Goal: Download file/media

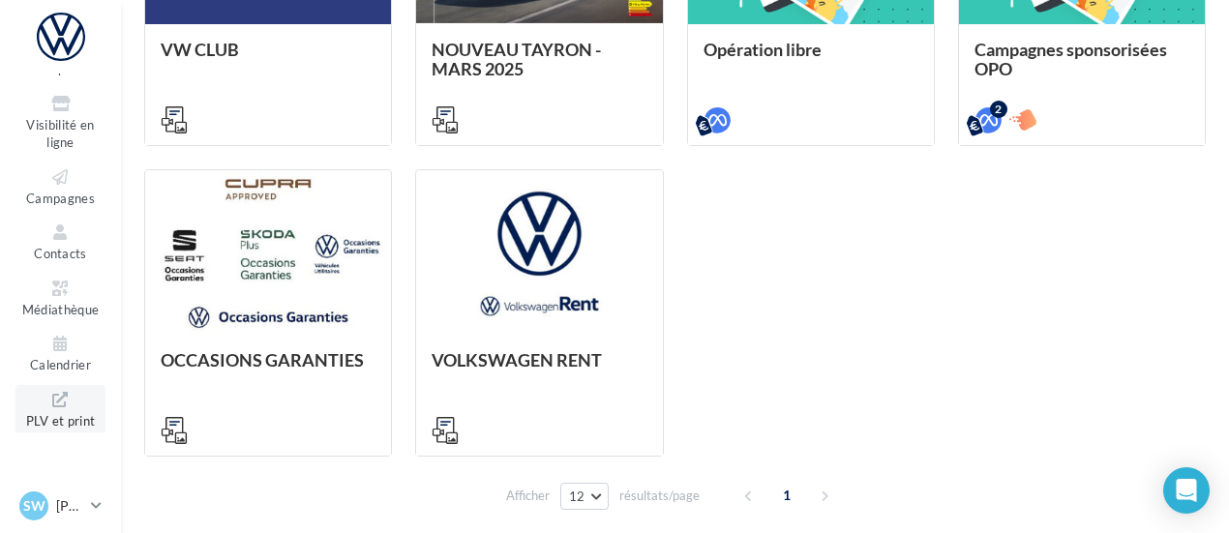
scroll to position [194, 0]
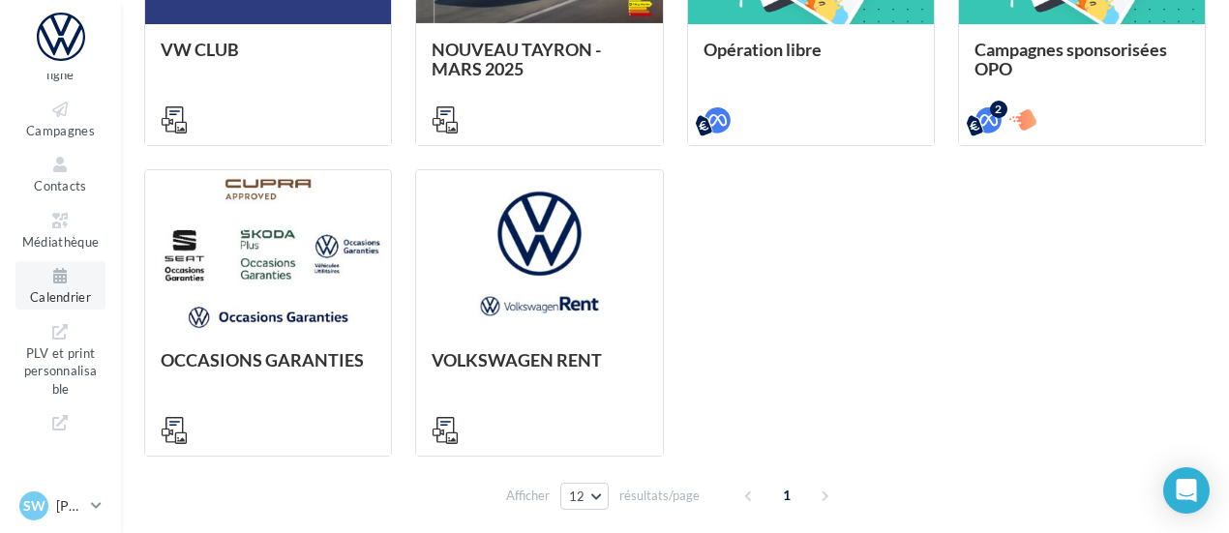
click at [70, 293] on span "Calendrier" at bounding box center [60, 296] width 61 height 15
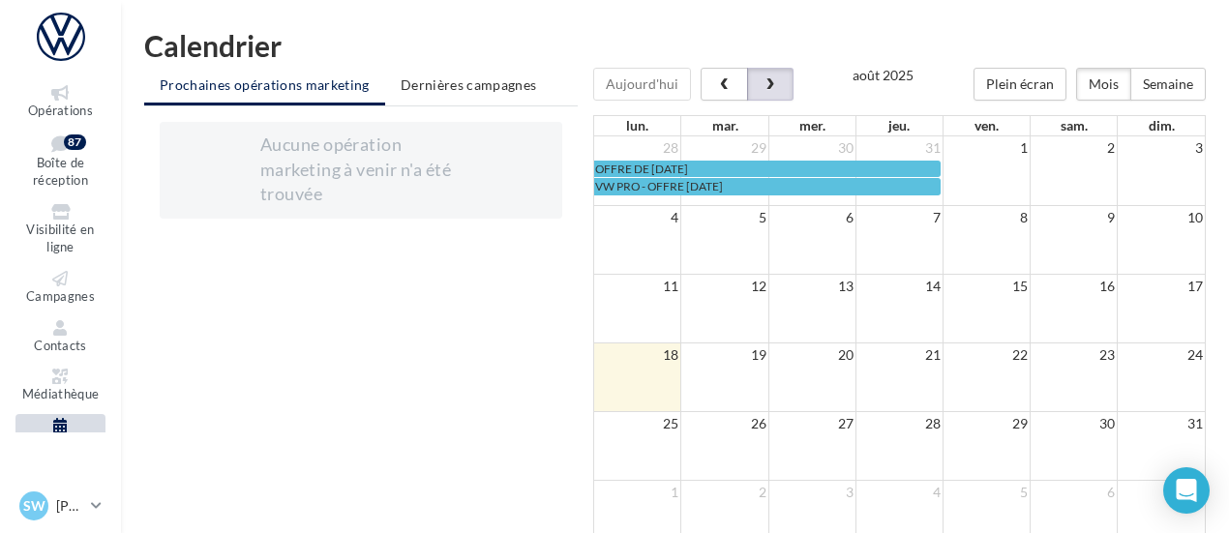
click at [782, 83] on button "button" at bounding box center [770, 84] width 46 height 33
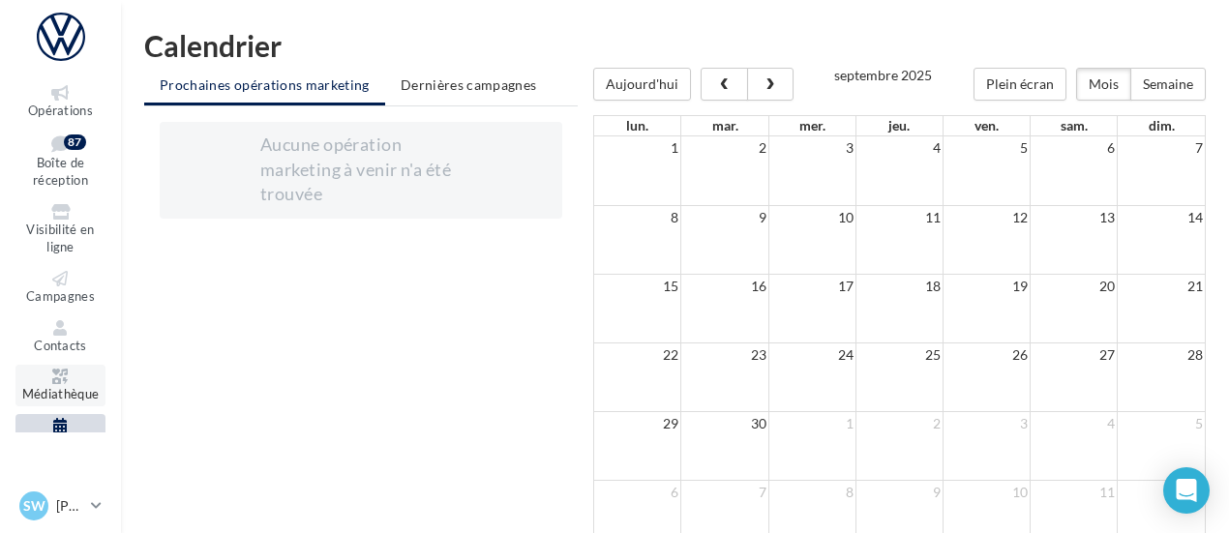
click at [28, 390] on span "Médiathèque" at bounding box center [60, 393] width 77 height 15
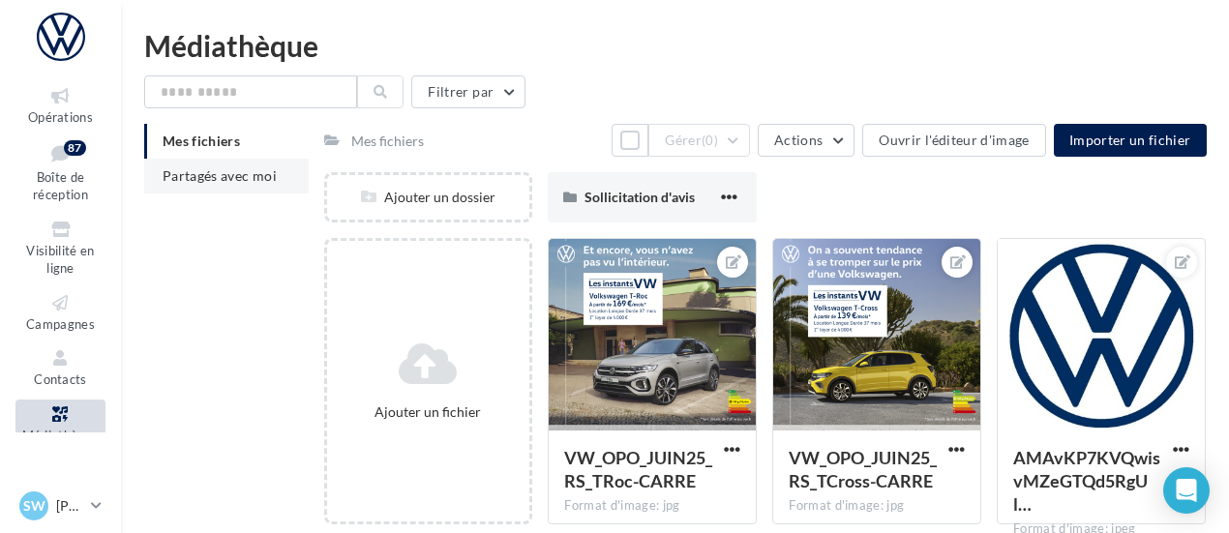
click at [268, 178] on span "Partagés avec moi" at bounding box center [220, 175] width 114 height 16
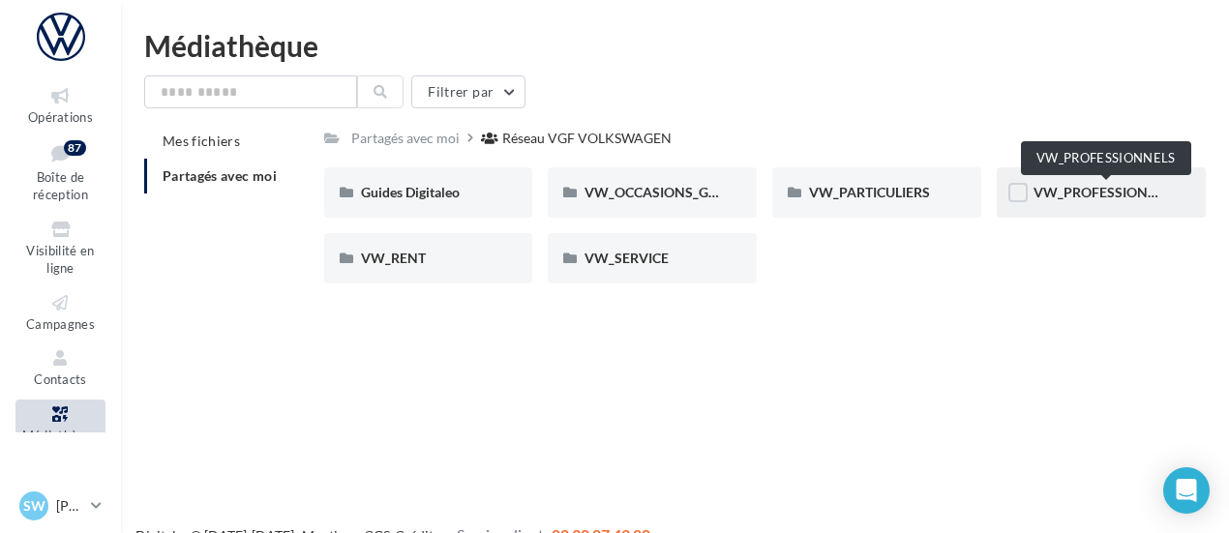
click at [1119, 195] on span "VW_PROFESSIONNELS" at bounding box center [1107, 192] width 147 height 16
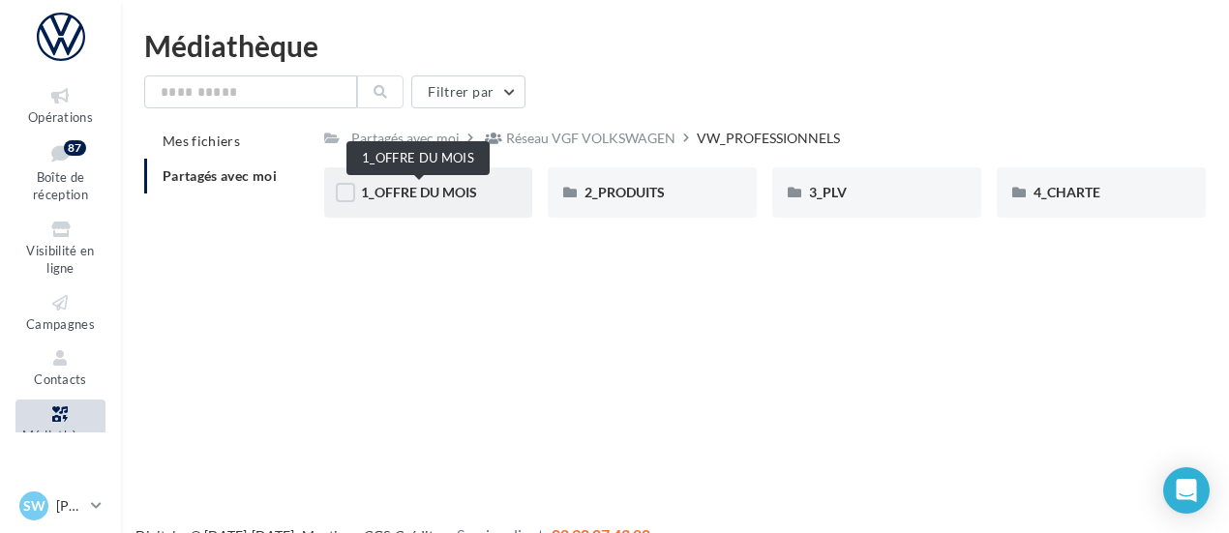
click at [453, 191] on span "1_OFFRE DU MOIS" at bounding box center [419, 192] width 116 height 16
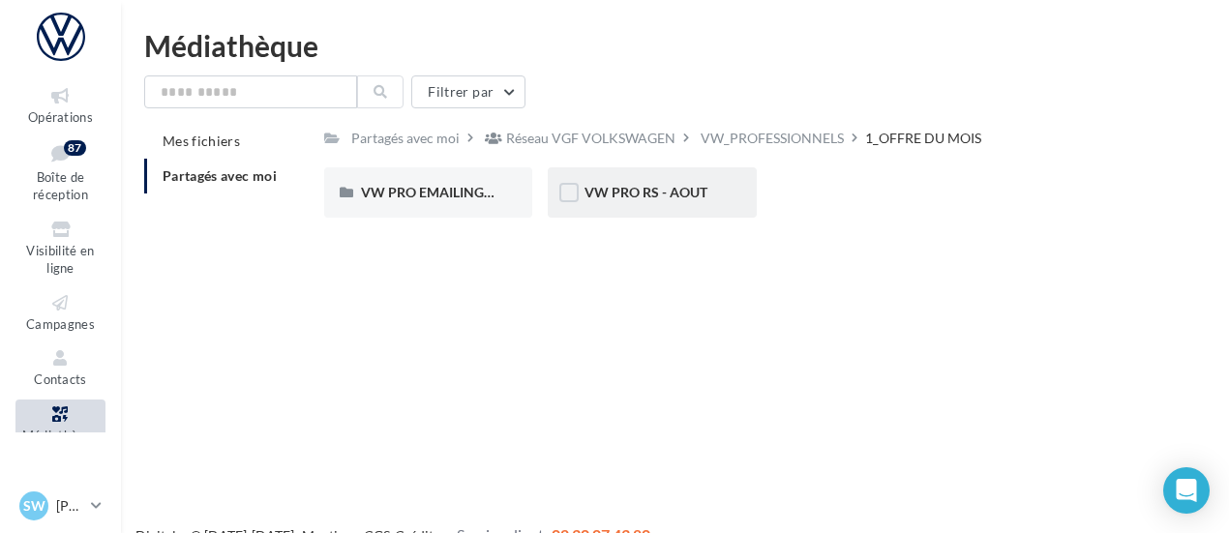
click at [712, 191] on div "VW PRO RS - AOUT" at bounding box center [652, 192] width 135 height 19
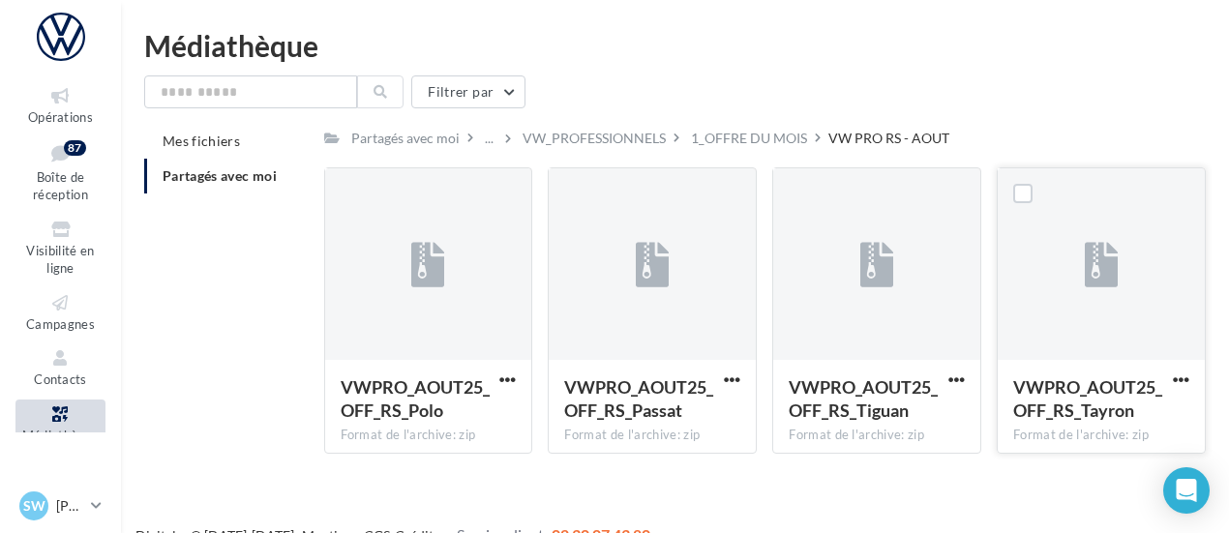
click at [1135, 402] on div "VWPRO_AOUT25_OFF_RS_Tayron" at bounding box center [1089, 398] width 153 height 46
click at [770, 142] on div "1_OFFRE DU MOIS" at bounding box center [749, 138] width 116 height 19
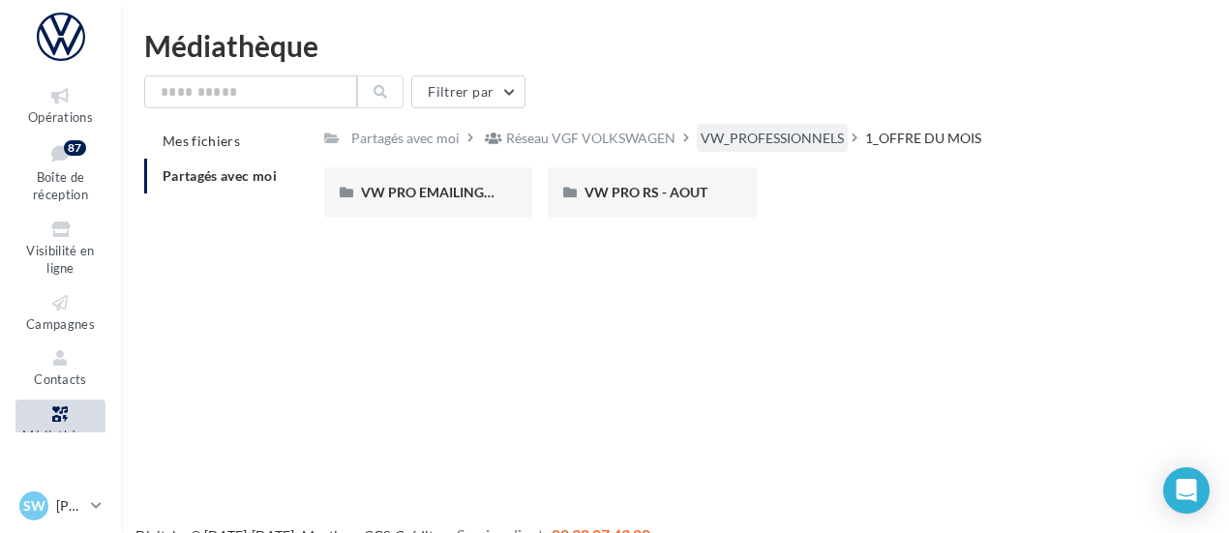
click at [790, 137] on div "VW_PROFESSIONNELS" at bounding box center [772, 138] width 143 height 19
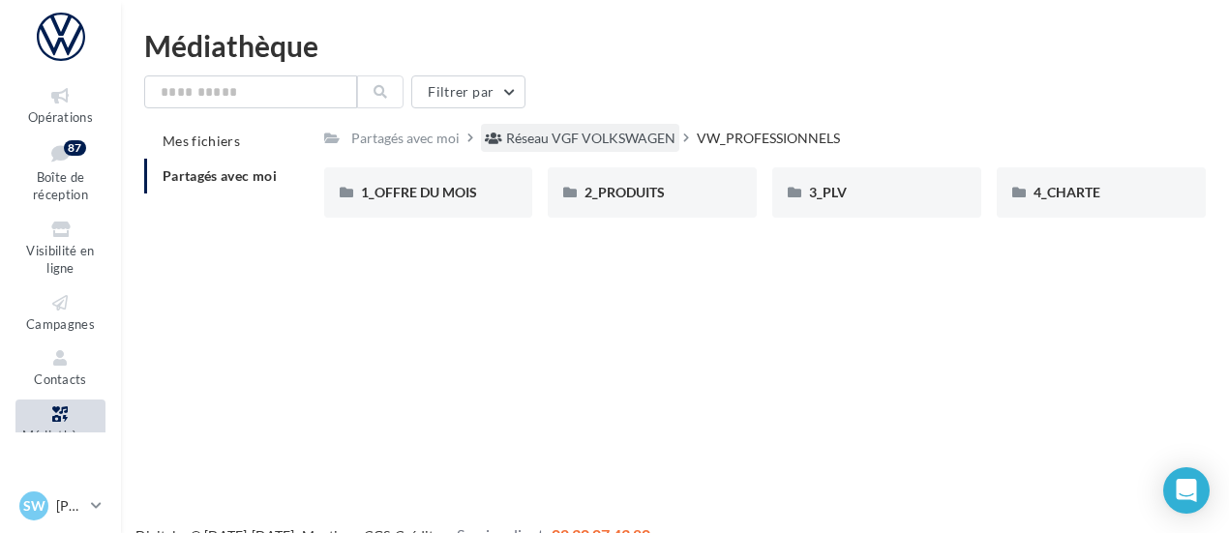
click at [604, 138] on div "Réseau VGF VOLKSWAGEN" at bounding box center [590, 138] width 169 height 19
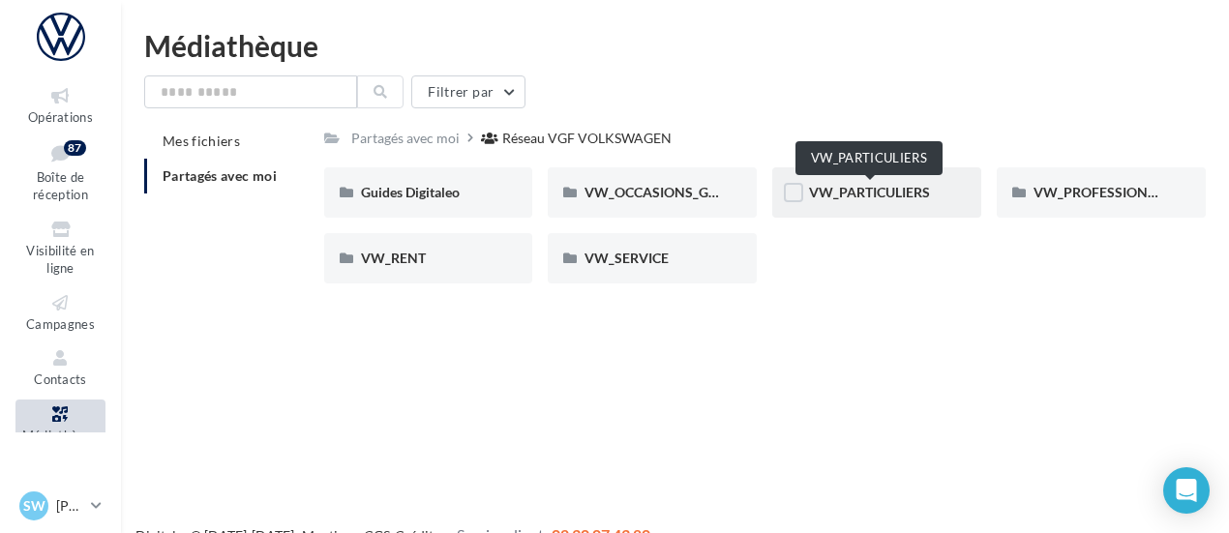
click at [835, 187] on span "VW_PARTICULIERS" at bounding box center [869, 192] width 121 height 16
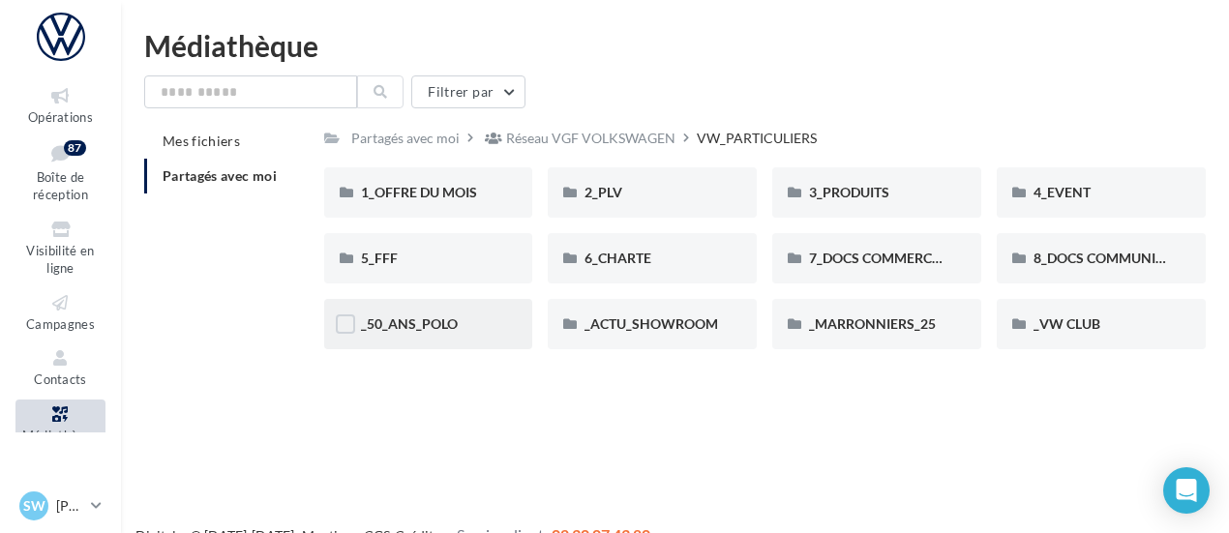
click at [442, 315] on div "_50_ANS_POLO" at bounding box center [428, 324] width 135 height 19
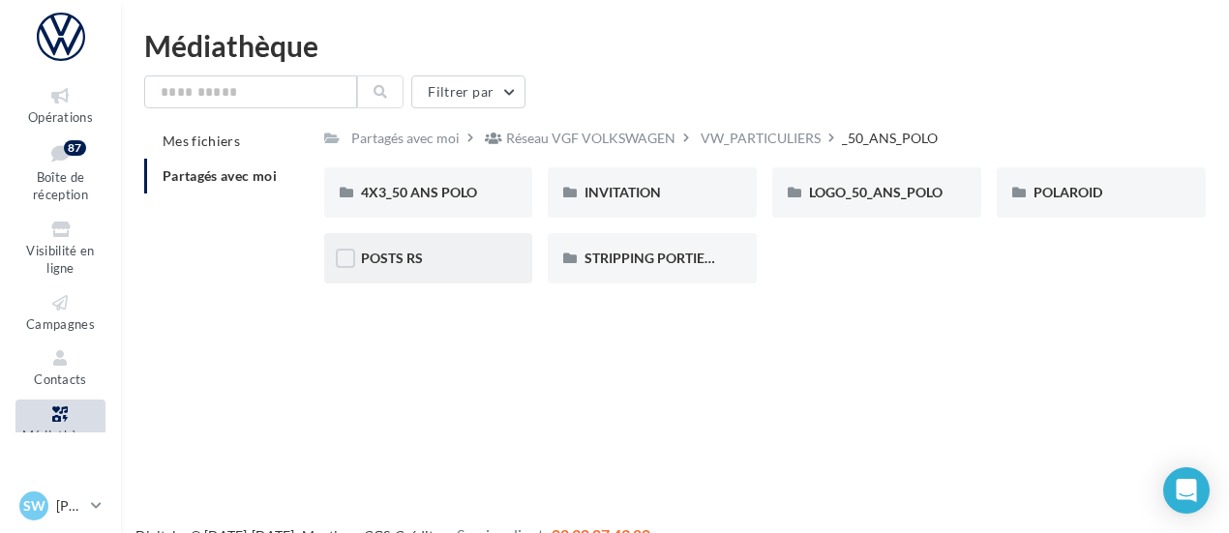
click at [395, 249] on div "POSTS RS" at bounding box center [428, 258] width 209 height 50
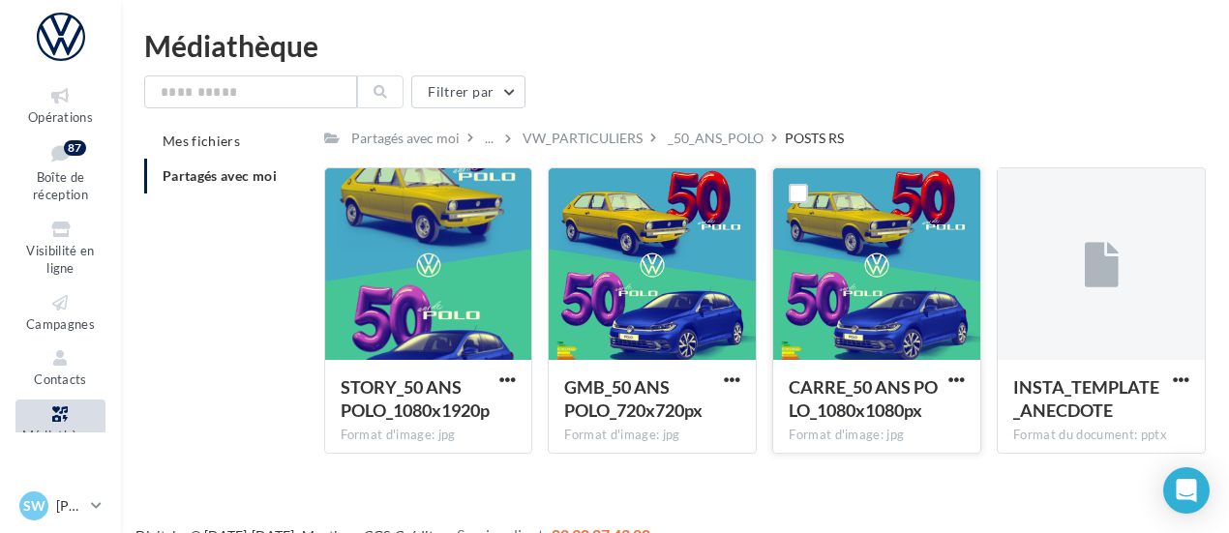
click at [824, 407] on span "CARRE_50 ANS POLO_1080x1080px" at bounding box center [863, 398] width 149 height 45
click at [707, 140] on div "_50_ANS_POLO" at bounding box center [716, 138] width 96 height 19
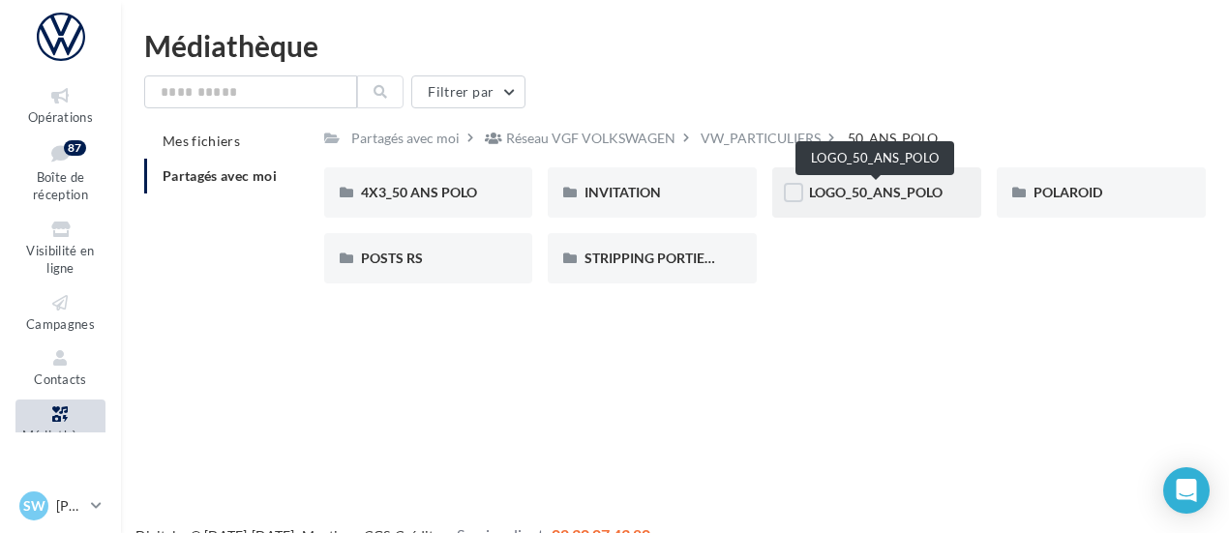
click at [854, 185] on span "LOGO_50_ANS_POLO" at bounding box center [876, 192] width 134 height 16
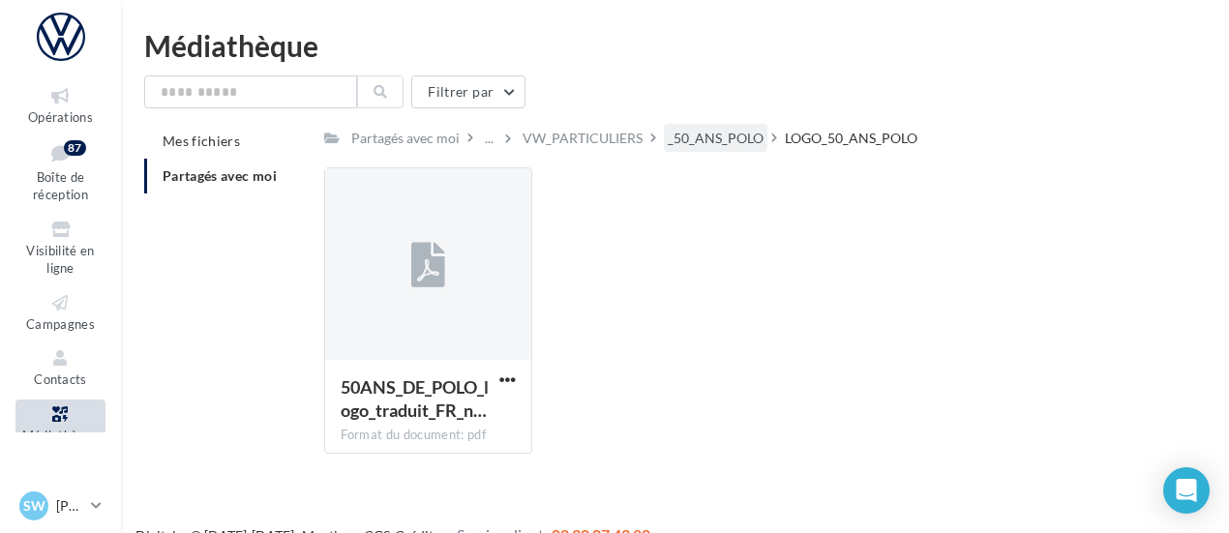
click at [727, 135] on div "_50_ANS_POLO" at bounding box center [716, 138] width 96 height 19
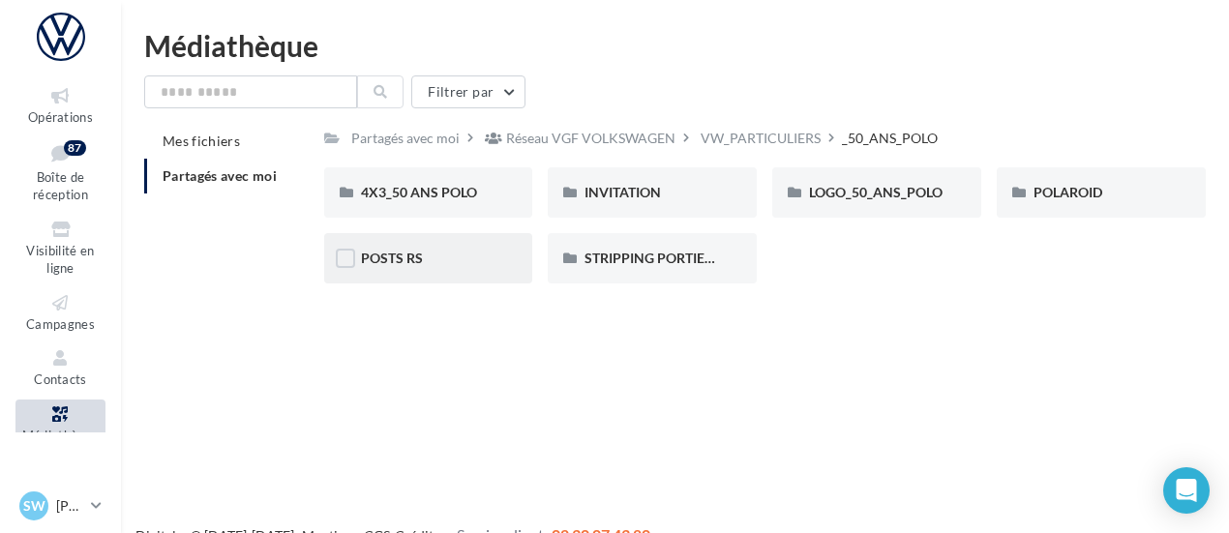
click at [426, 249] on div "POSTS RS" at bounding box center [428, 258] width 209 height 50
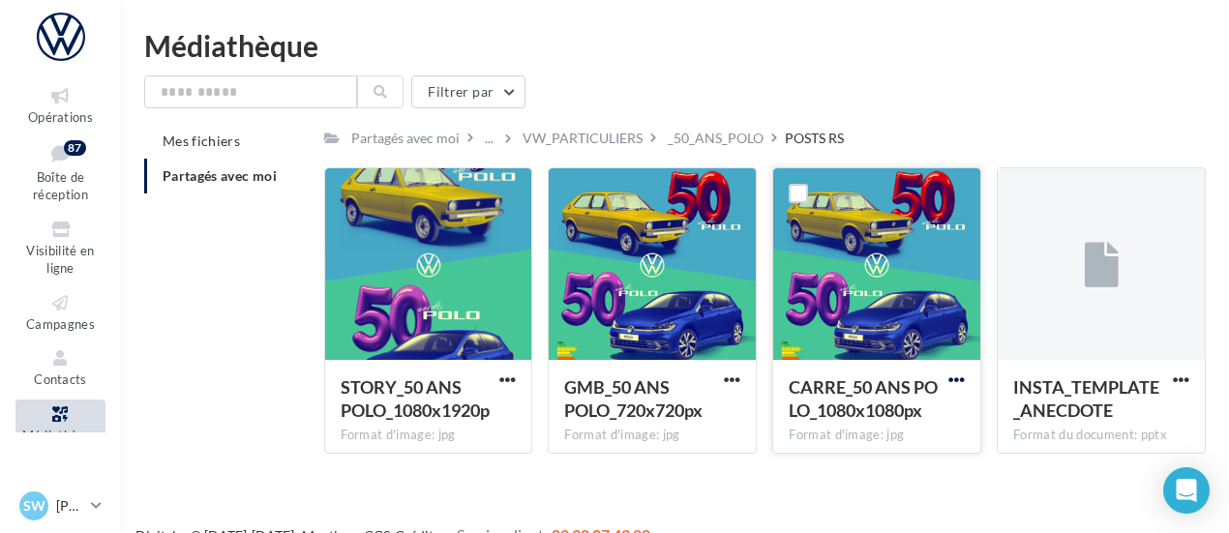
click at [956, 375] on span "button" at bounding box center [956, 380] width 16 height 16
click at [898, 429] on button "Télécharger" at bounding box center [872, 418] width 194 height 50
click at [689, 135] on div "_50_ANS_POLO" at bounding box center [716, 138] width 96 height 19
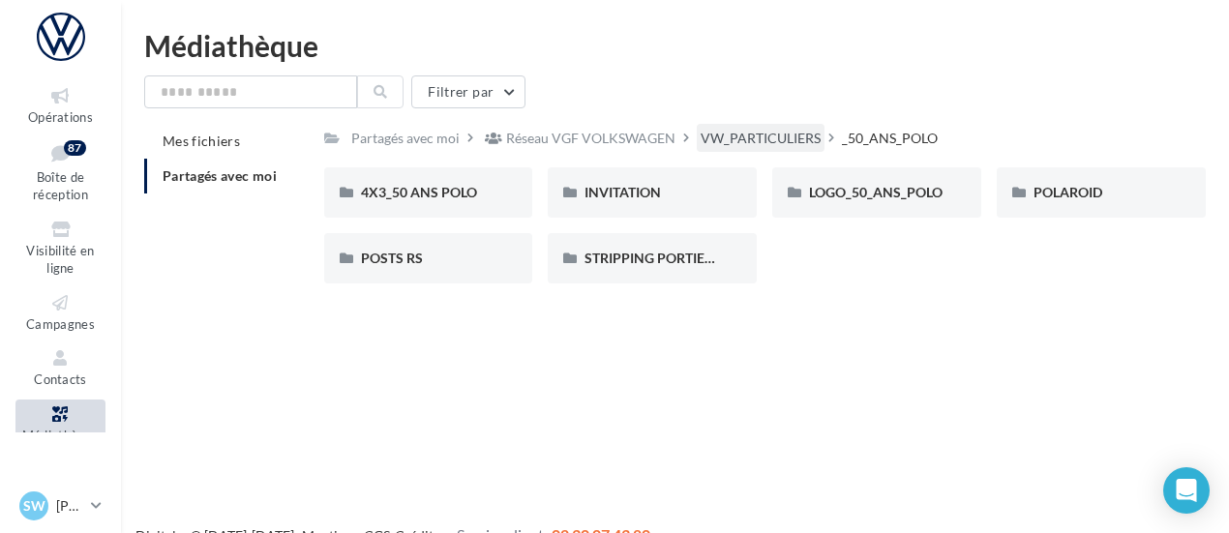
click at [811, 136] on div "VW_PARTICULIERS" at bounding box center [761, 138] width 120 height 19
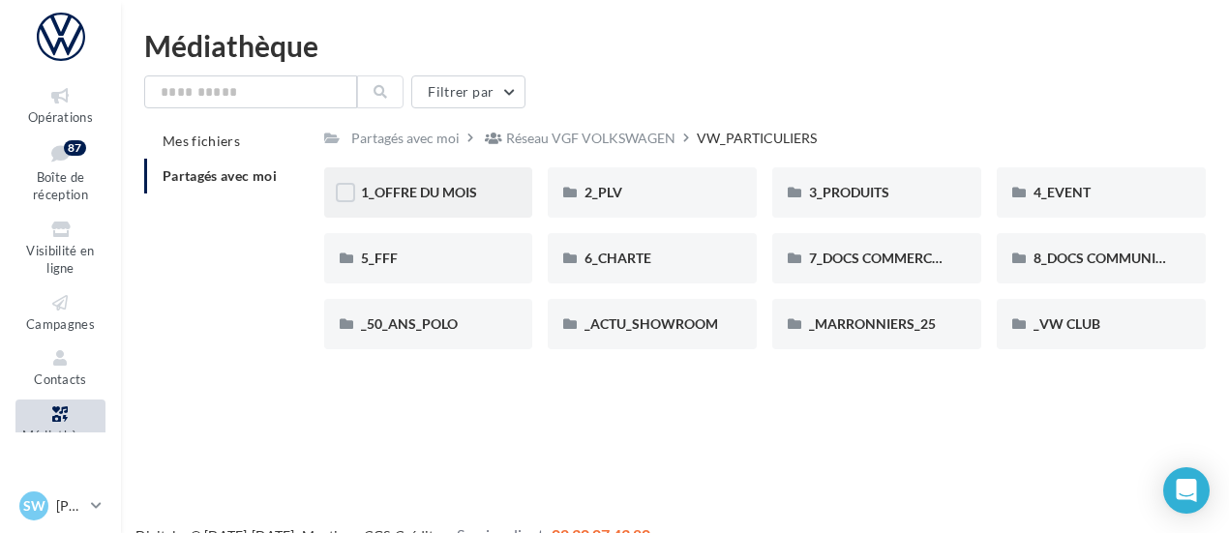
click at [437, 179] on div "1_OFFRE DU MOIS" at bounding box center [428, 192] width 209 height 50
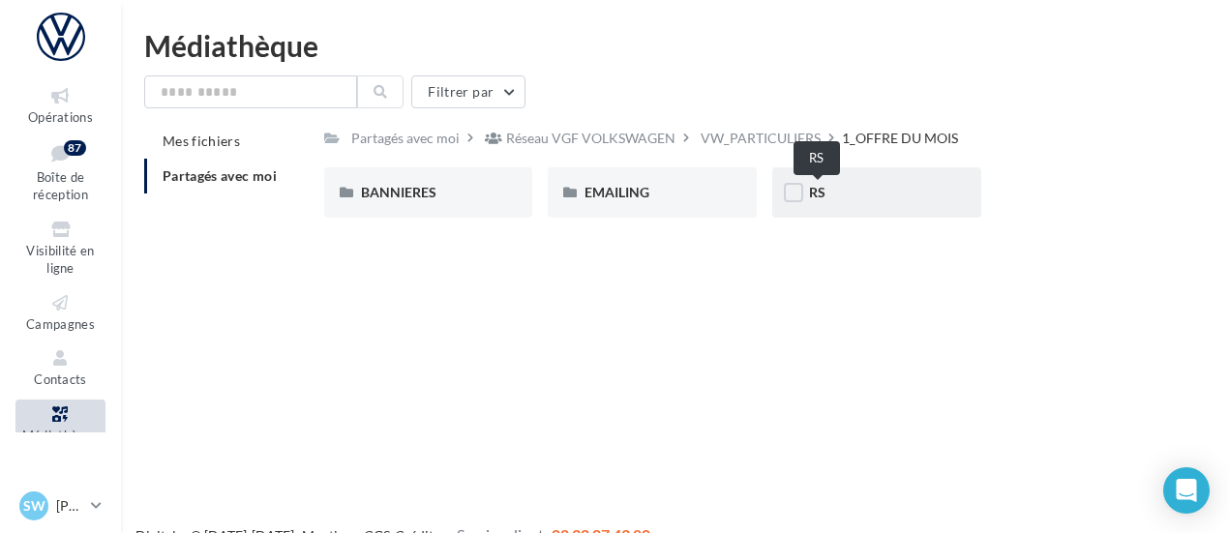
click at [823, 198] on span "RS" at bounding box center [817, 192] width 16 height 16
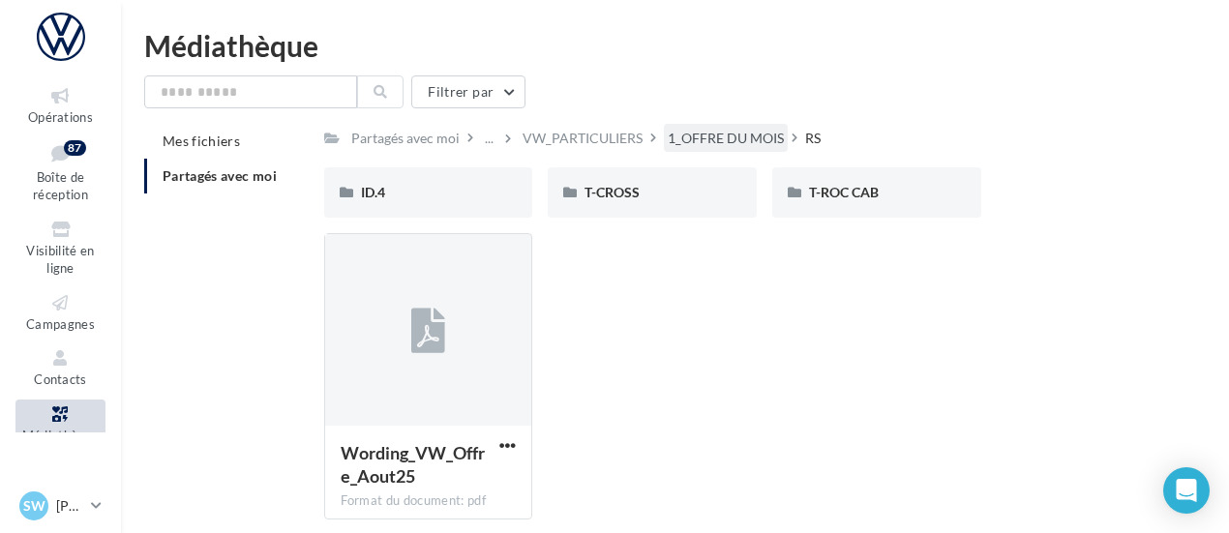
click at [735, 134] on div "1_OFFRE DU MOIS" at bounding box center [726, 138] width 116 height 19
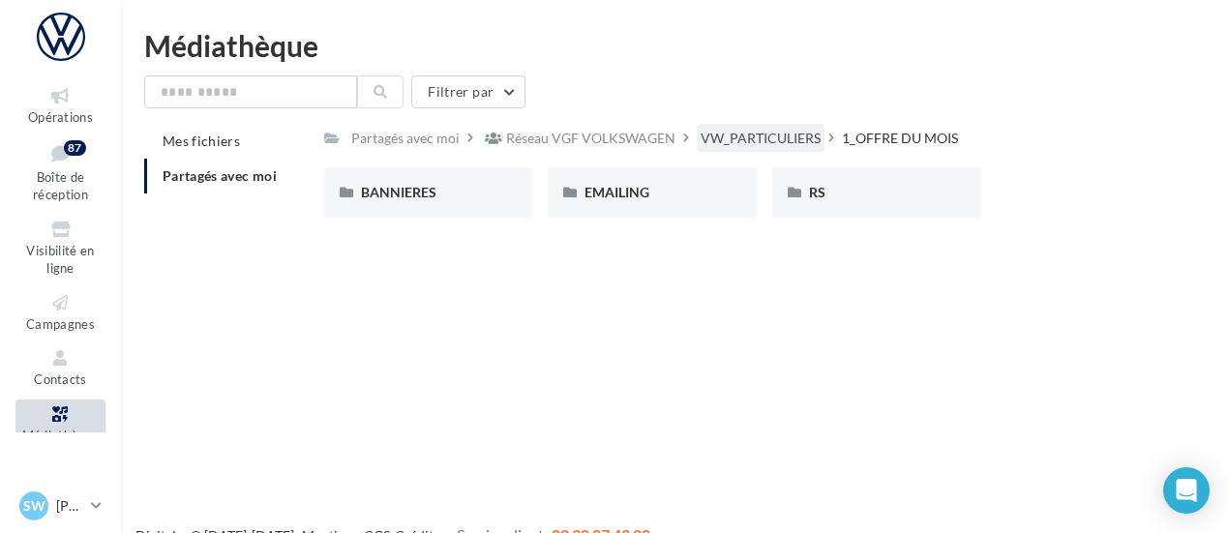
click at [775, 140] on div "VW_PARTICULIERS" at bounding box center [761, 138] width 120 height 19
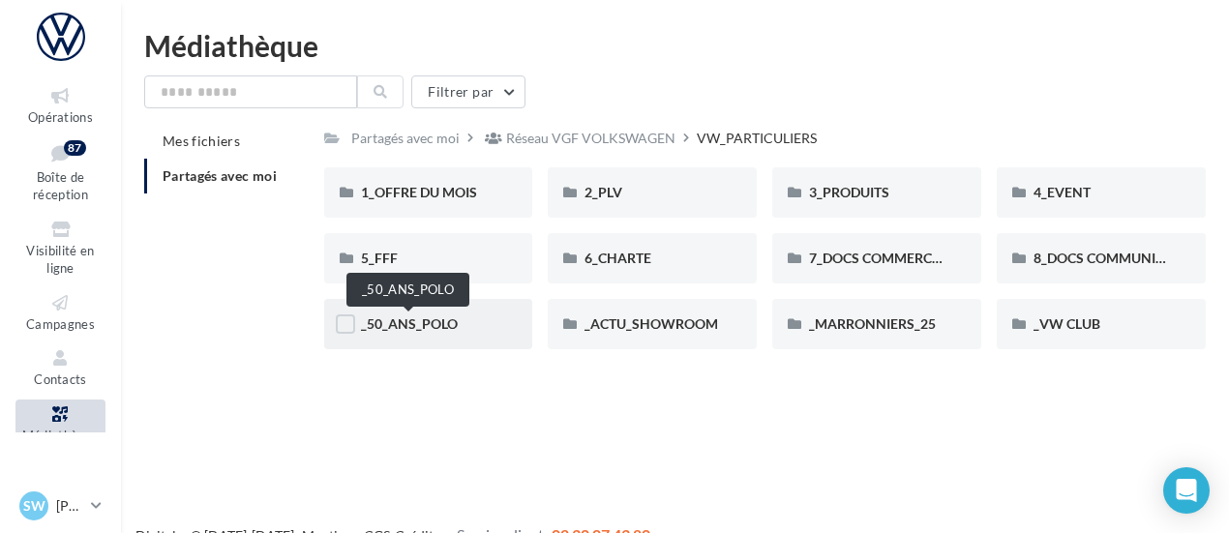
click at [410, 320] on span "_50_ANS_POLO" at bounding box center [409, 323] width 97 height 16
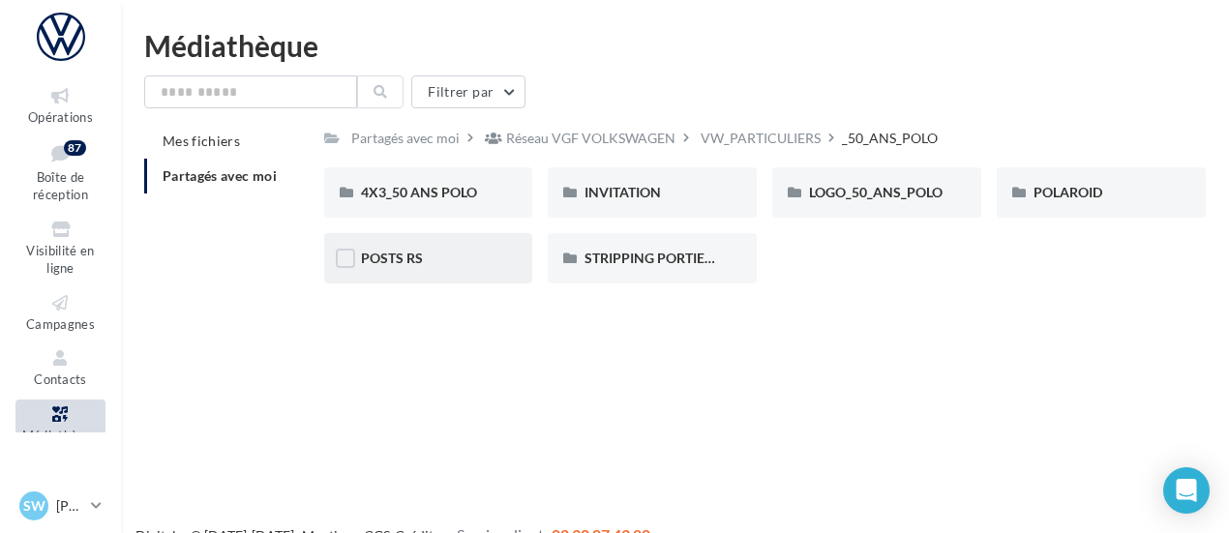
click at [441, 272] on div "POSTS RS" at bounding box center [428, 258] width 209 height 50
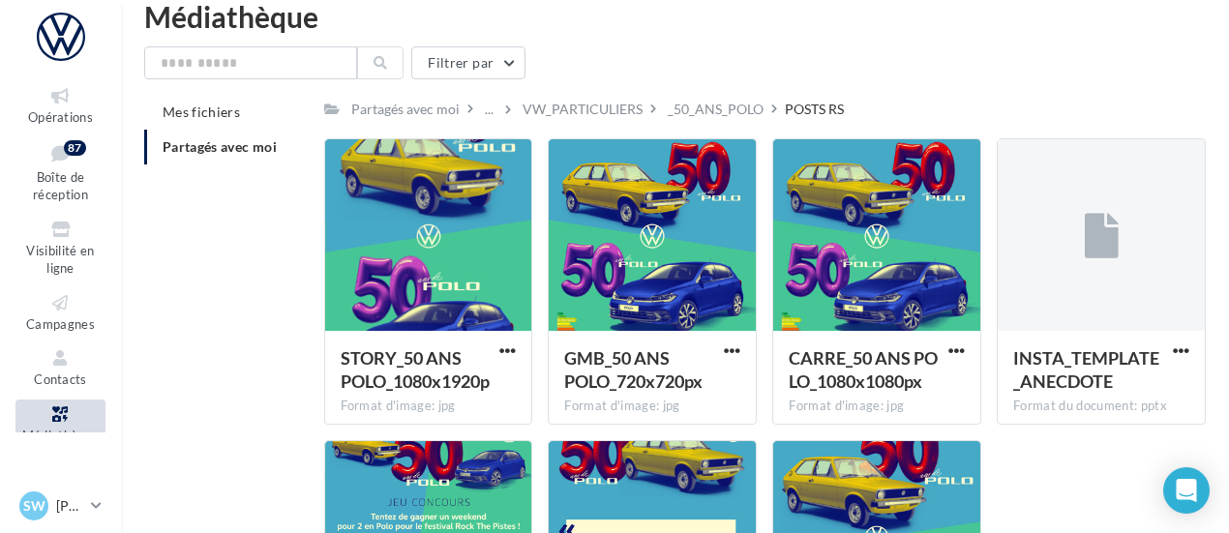
scroll to position [223, 0]
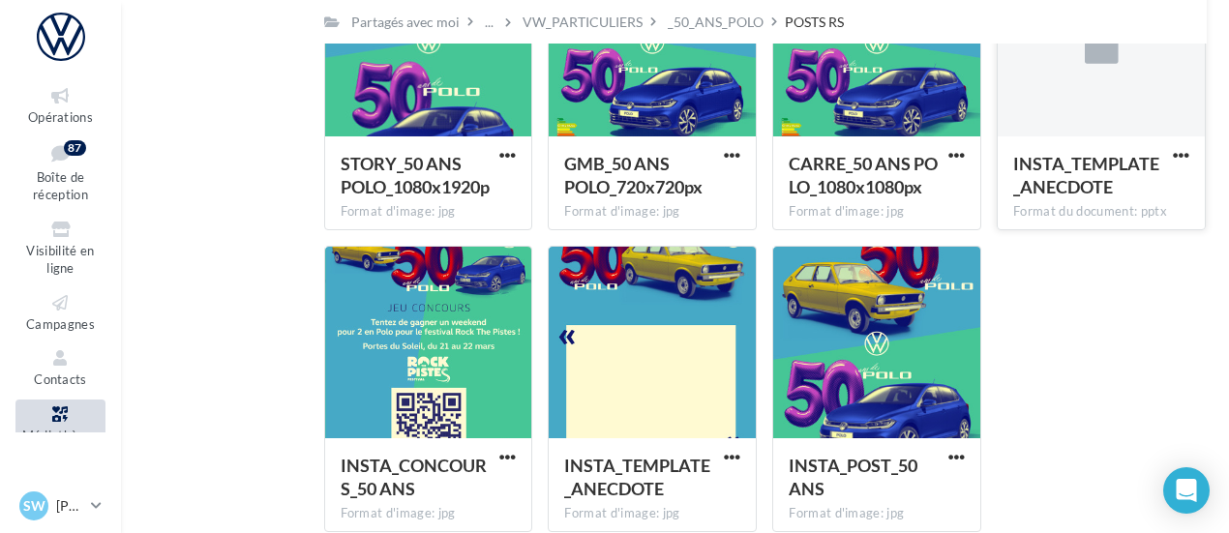
click at [1038, 165] on span "INSTA_TEMPLATE_ANECDOTE" at bounding box center [1086, 175] width 146 height 45
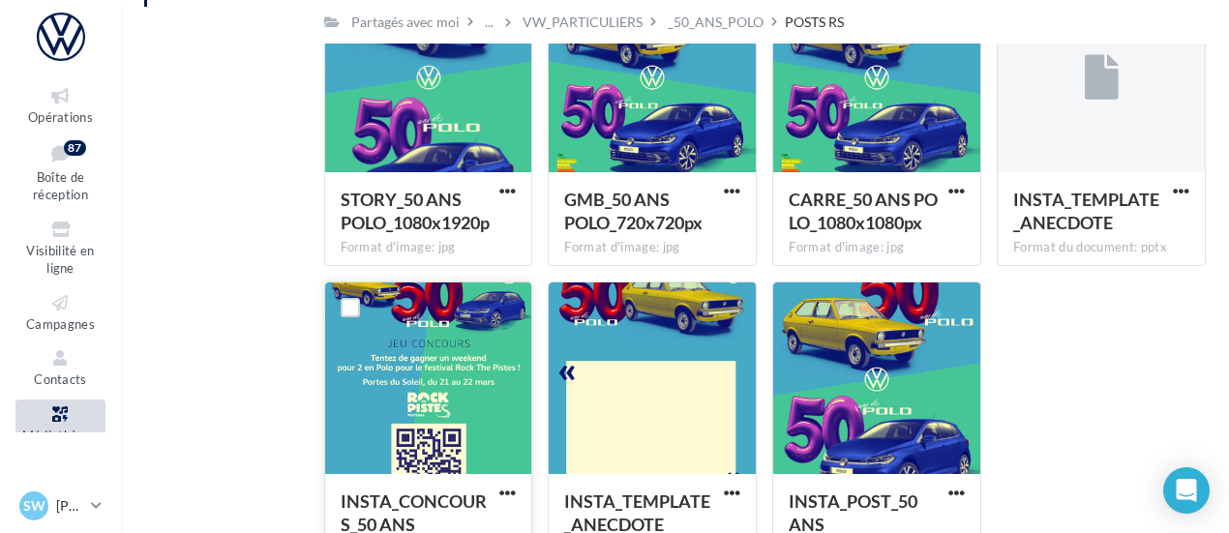
scroll to position [319, 0]
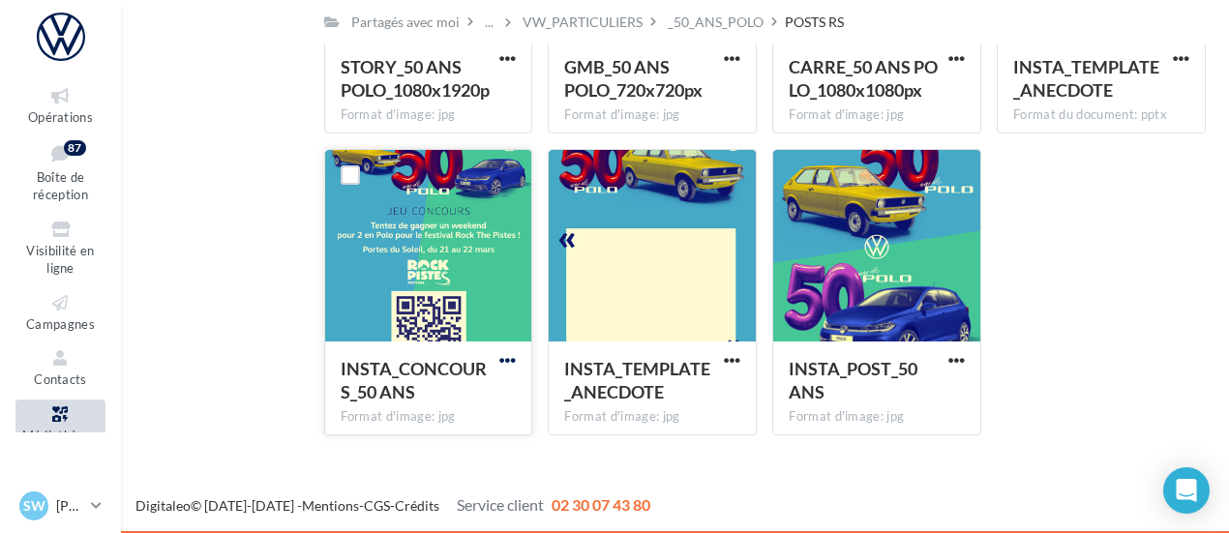
click at [504, 361] on span "button" at bounding box center [507, 360] width 16 height 16
click at [1097, 270] on div "STORY_50 ANS POLO_1080x1920p Format d'image: jpg STORY_50 ANS POLO_1080x1920p G…" at bounding box center [773, 149] width 898 height 604
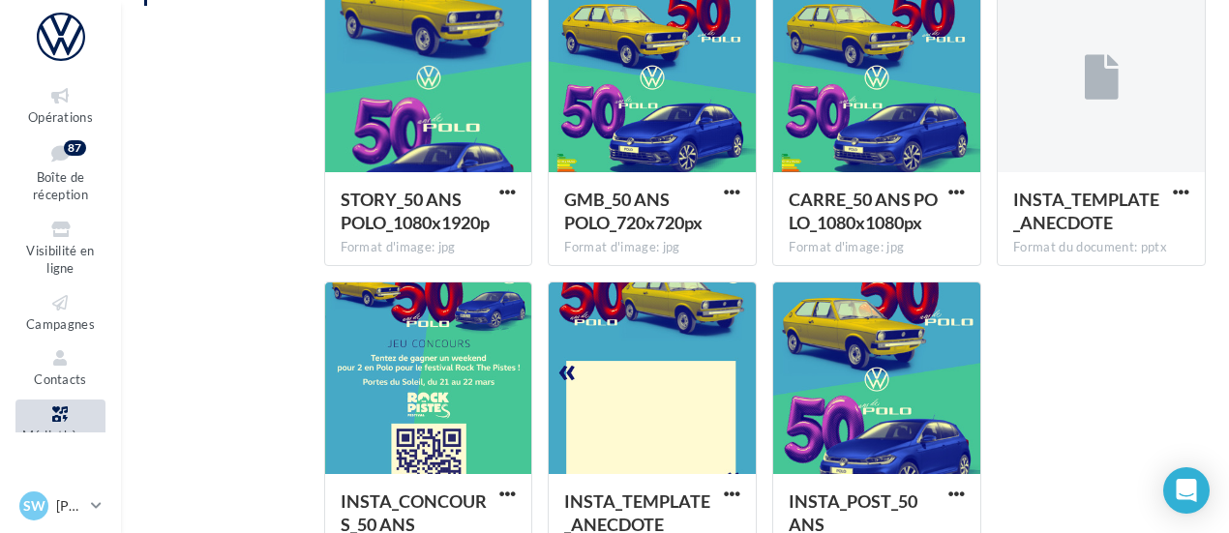
scroll to position [0, 0]
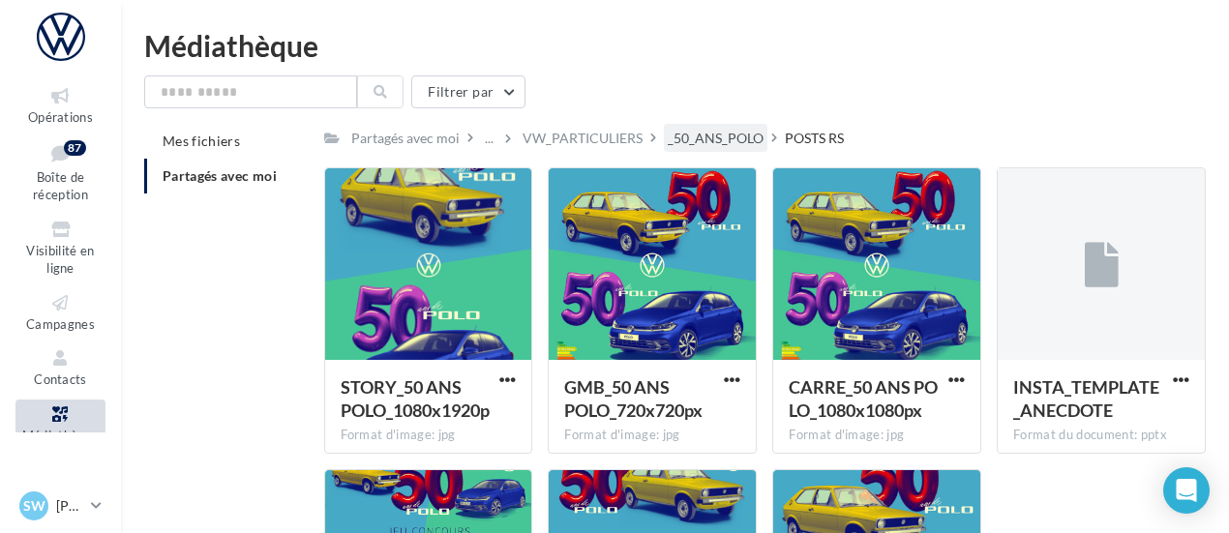
click at [731, 136] on div "_50_ANS_POLO" at bounding box center [716, 138] width 96 height 19
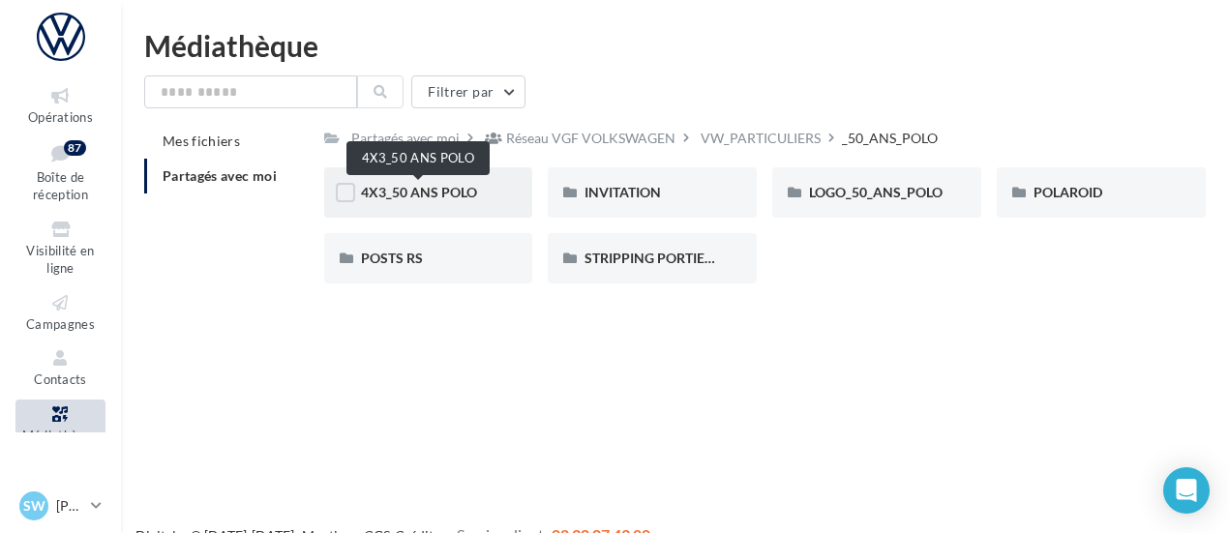
click at [435, 200] on span "4X3_50 ANS POLO" at bounding box center [419, 192] width 116 height 16
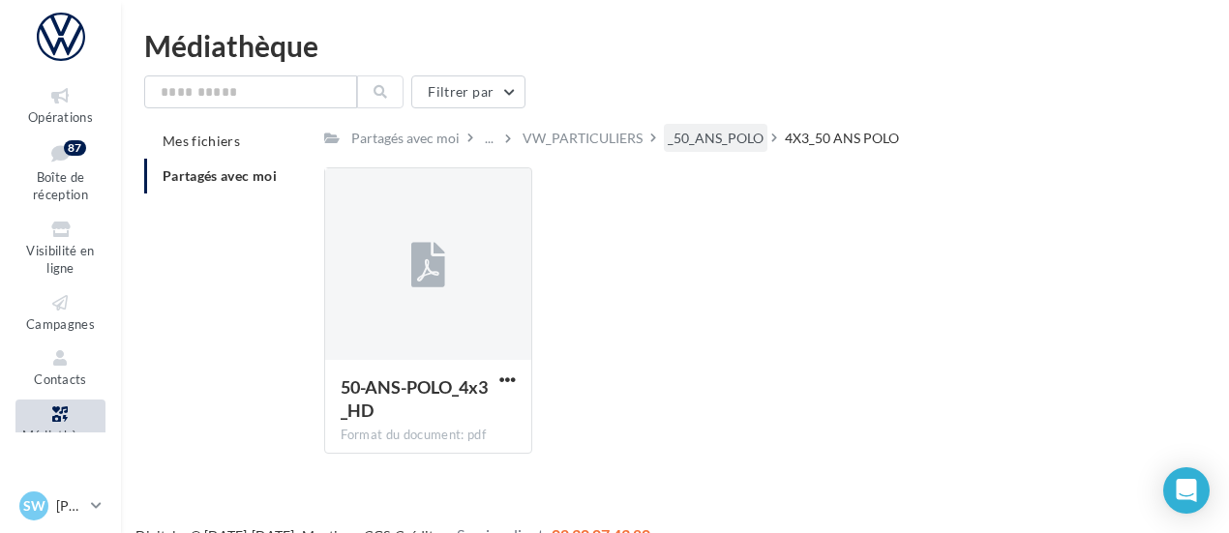
click at [704, 142] on div "_50_ANS_POLO" at bounding box center [716, 138] width 96 height 19
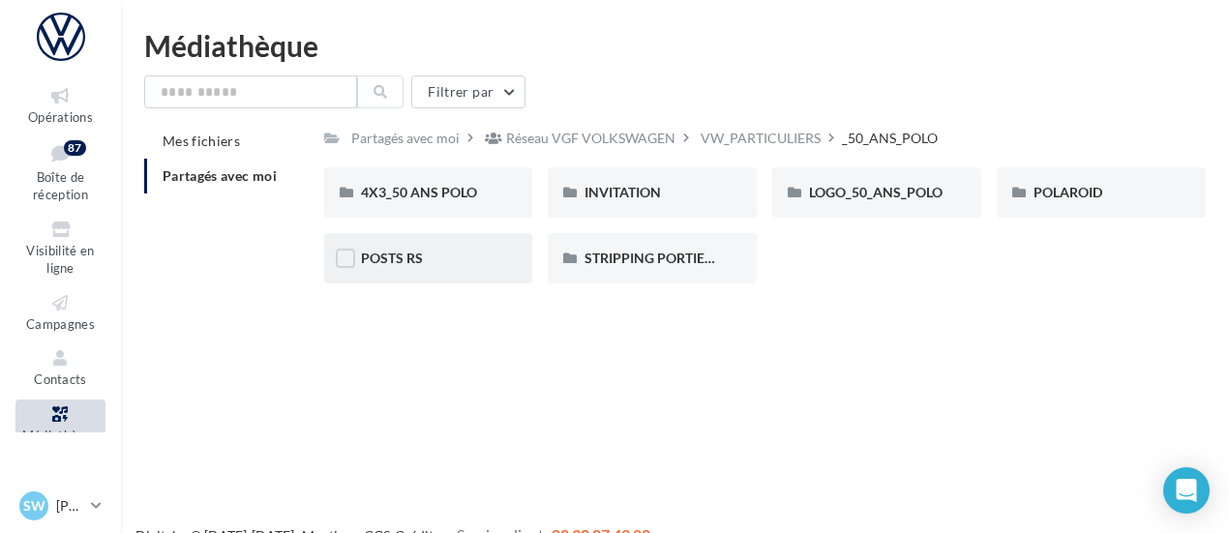
click at [451, 274] on div "POSTS RS" at bounding box center [428, 258] width 209 height 50
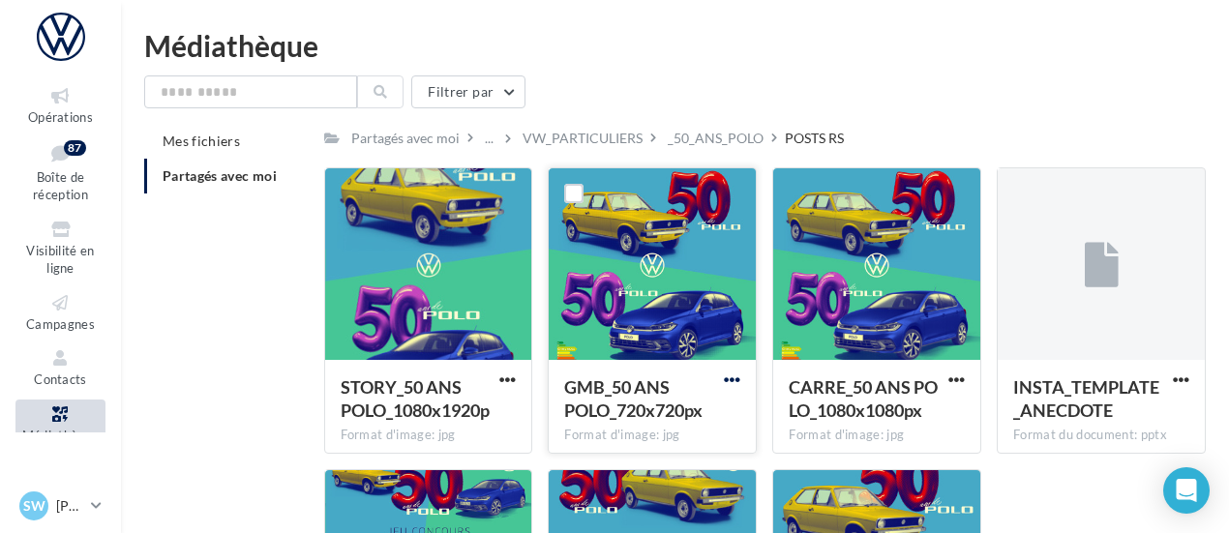
click at [736, 383] on span "button" at bounding box center [732, 380] width 16 height 16
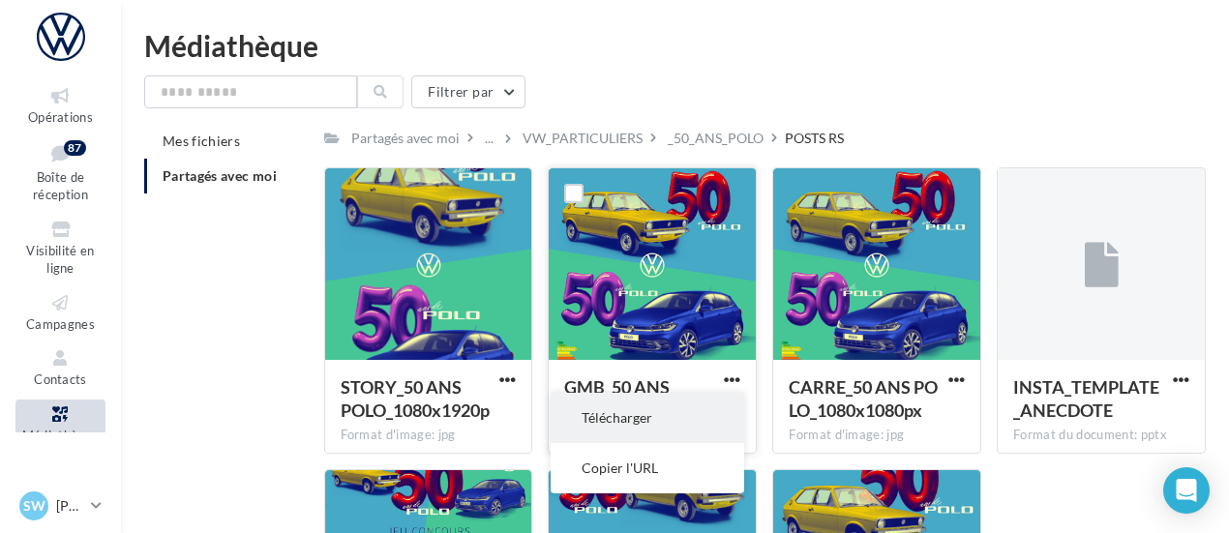
click at [675, 409] on button "Télécharger" at bounding box center [648, 418] width 194 height 50
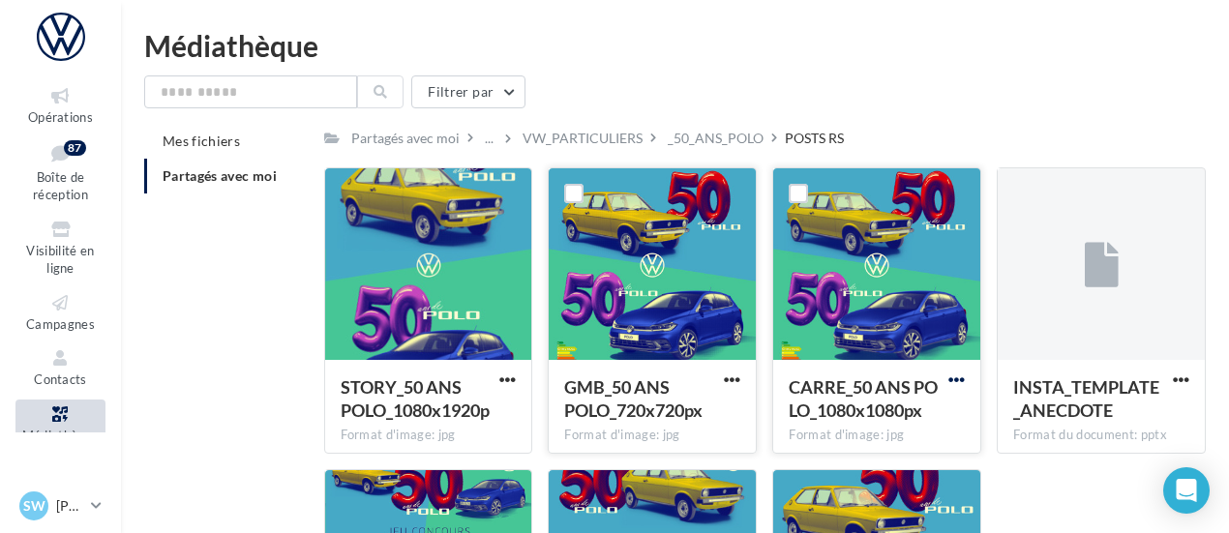
click at [955, 386] on span "button" at bounding box center [956, 380] width 16 height 16
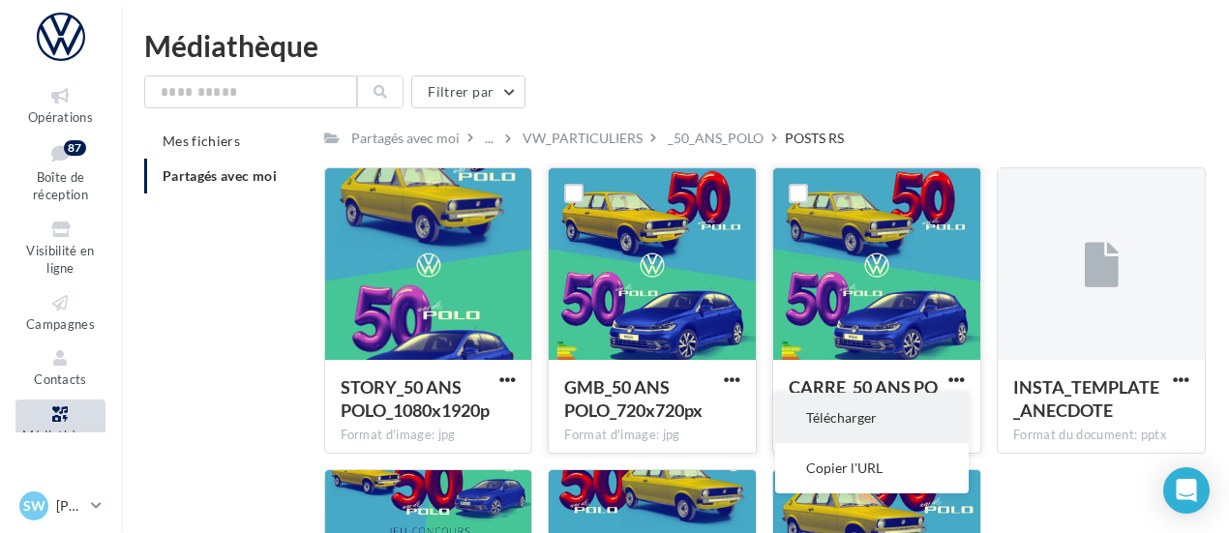
click at [927, 409] on button "Télécharger" at bounding box center [872, 418] width 194 height 50
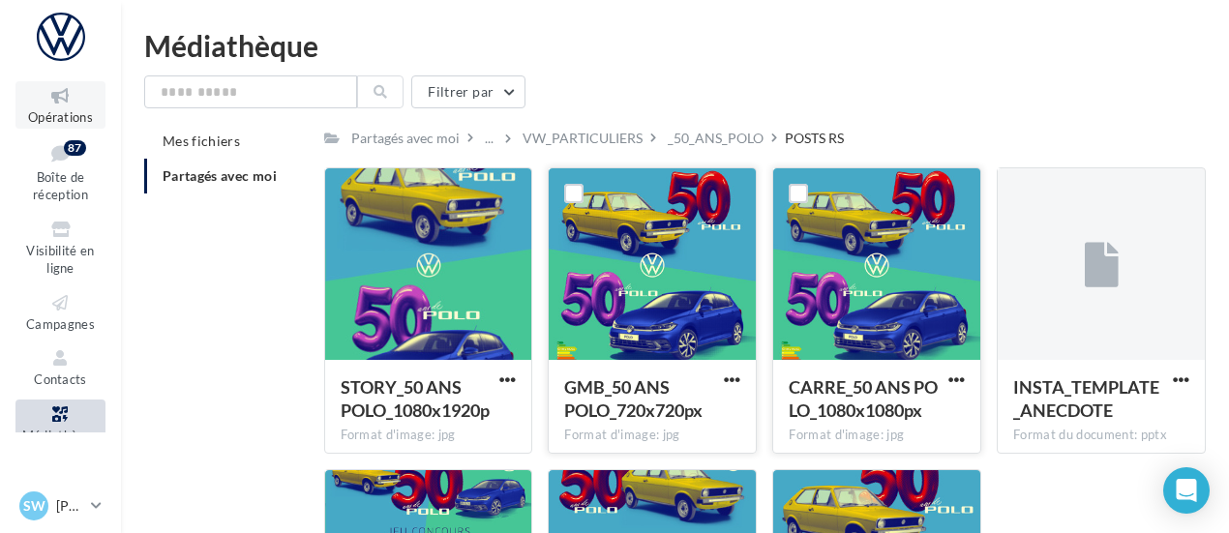
click at [73, 98] on icon at bounding box center [60, 96] width 78 height 22
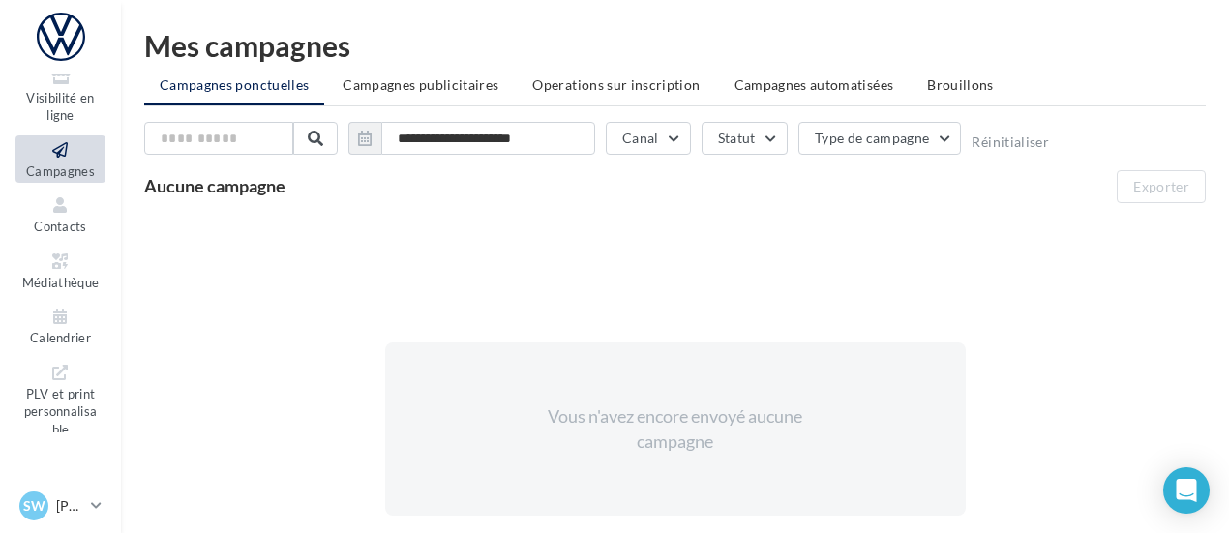
scroll to position [260, 0]
